Goal: Task Accomplishment & Management: Manage account settings

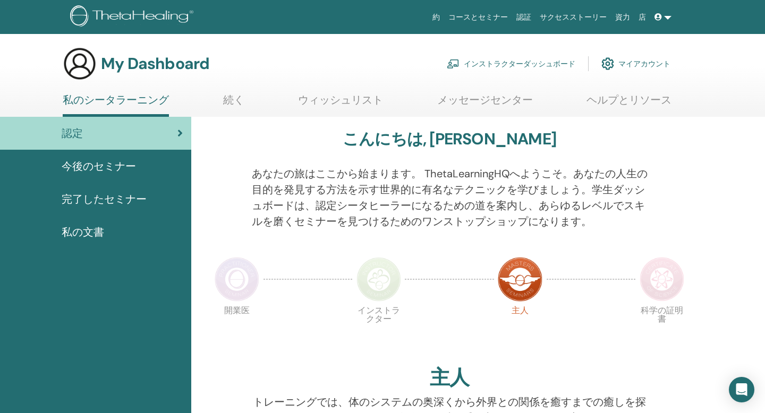
click at [505, 63] on link "インストラクターダッシュボード" at bounding box center [511, 63] width 129 height 23
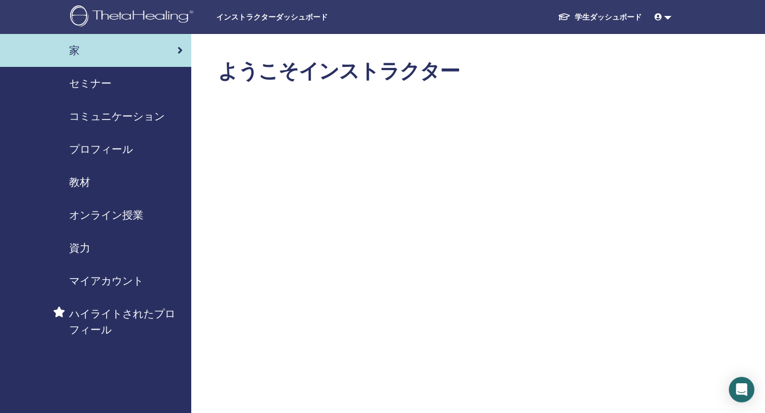
click at [95, 150] on span "プロフィール" at bounding box center [101, 149] width 64 height 16
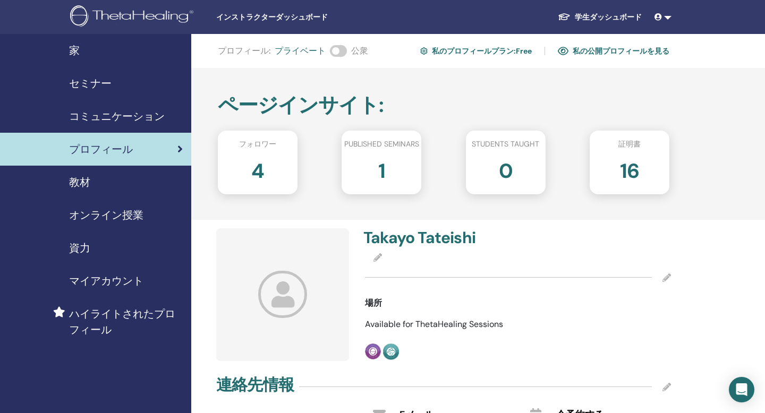
click at [108, 118] on span "コミュニケーション" at bounding box center [117, 116] width 96 height 16
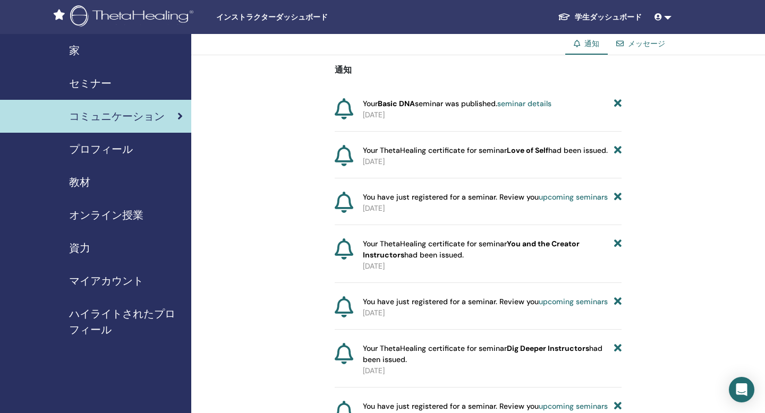
click at [79, 82] on span "セミナー" at bounding box center [90, 83] width 43 height 16
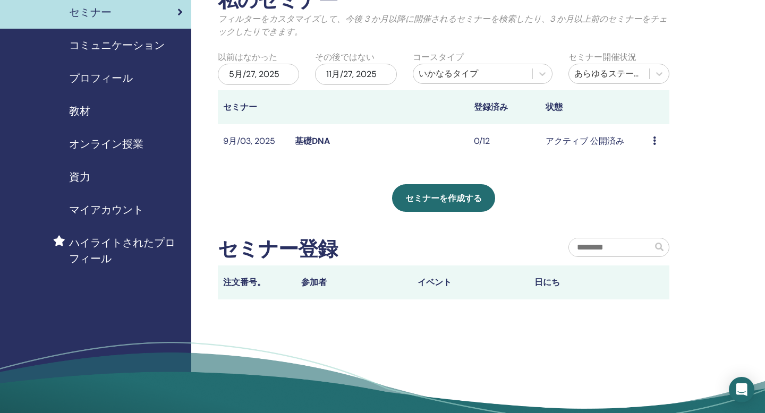
scroll to position [73, 0]
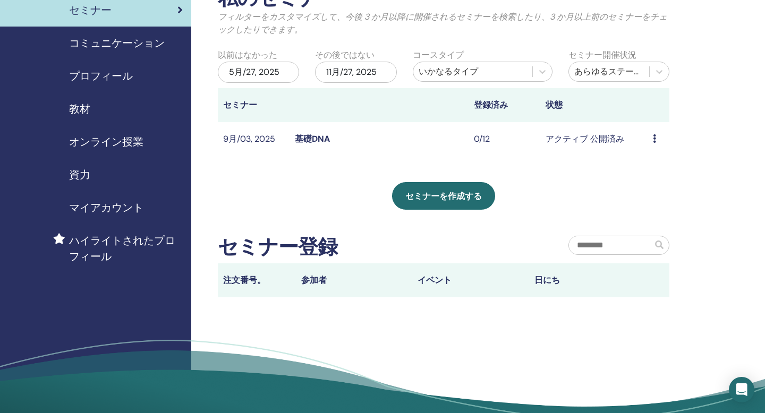
click at [654, 137] on icon at bounding box center [654, 138] width 3 height 9
click at [651, 146] on link "プレビュー" at bounding box center [651, 144] width 43 height 11
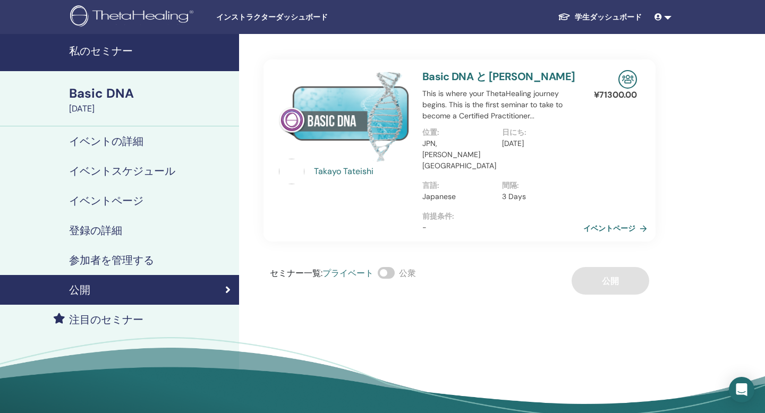
click at [604, 220] on link "イベントページ" at bounding box center [617, 228] width 68 height 16
